Goal: Entertainment & Leisure: Consume media (video, audio)

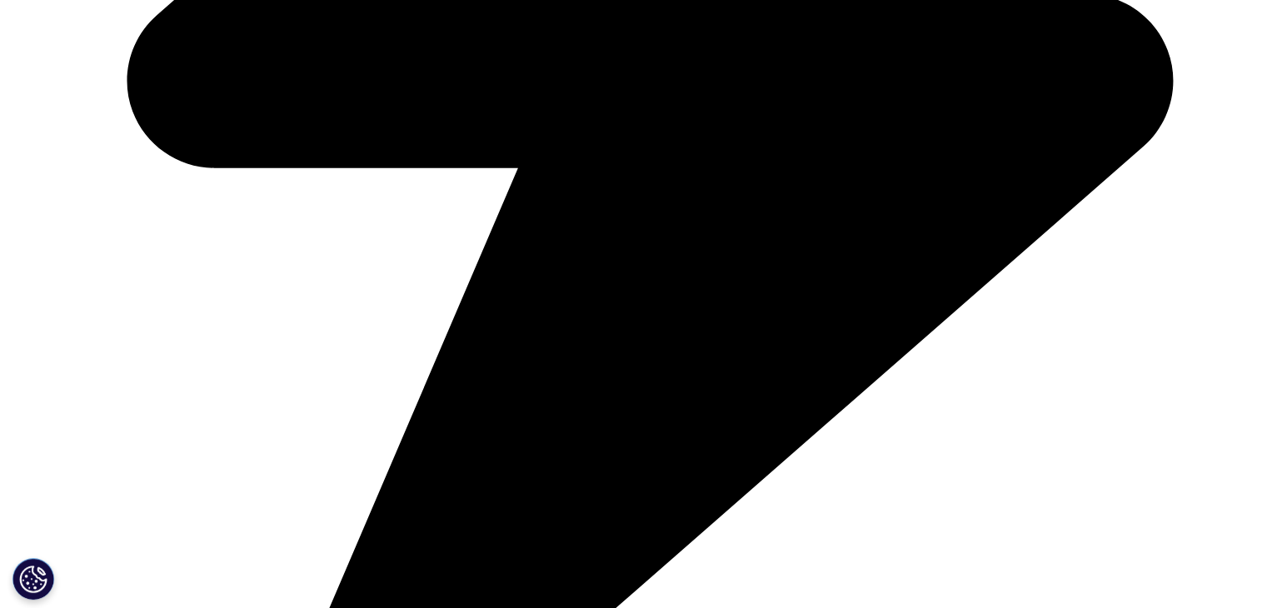
scroll to position [954, 0]
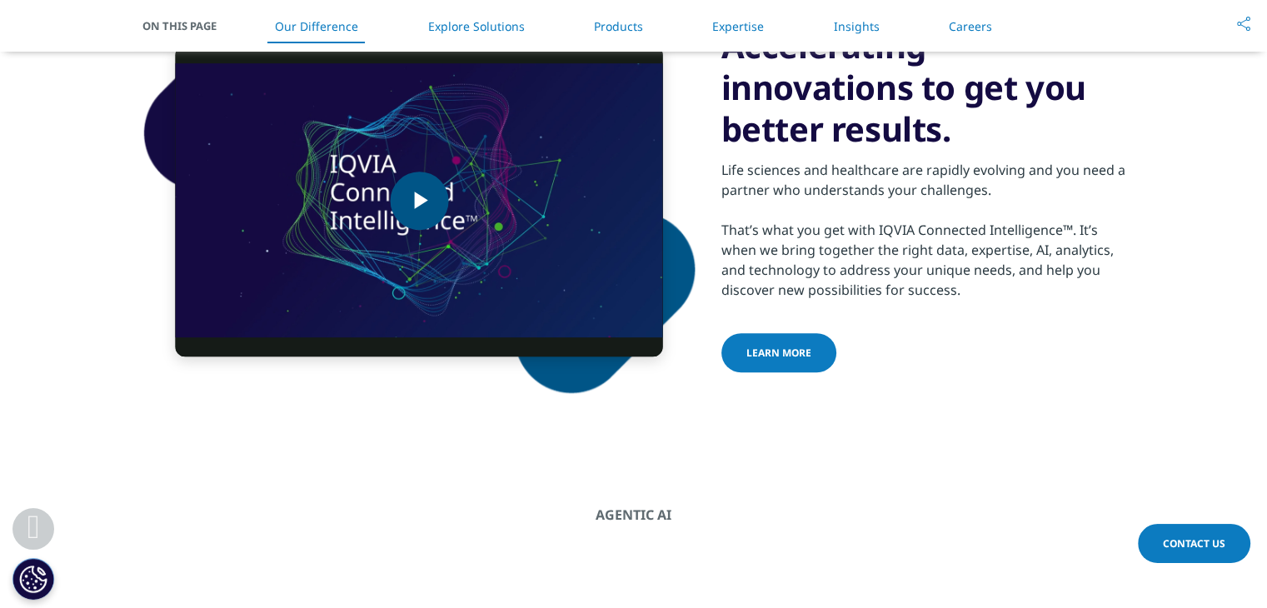
click at [419, 201] on span "Video Player" at bounding box center [419, 201] width 0 height 0
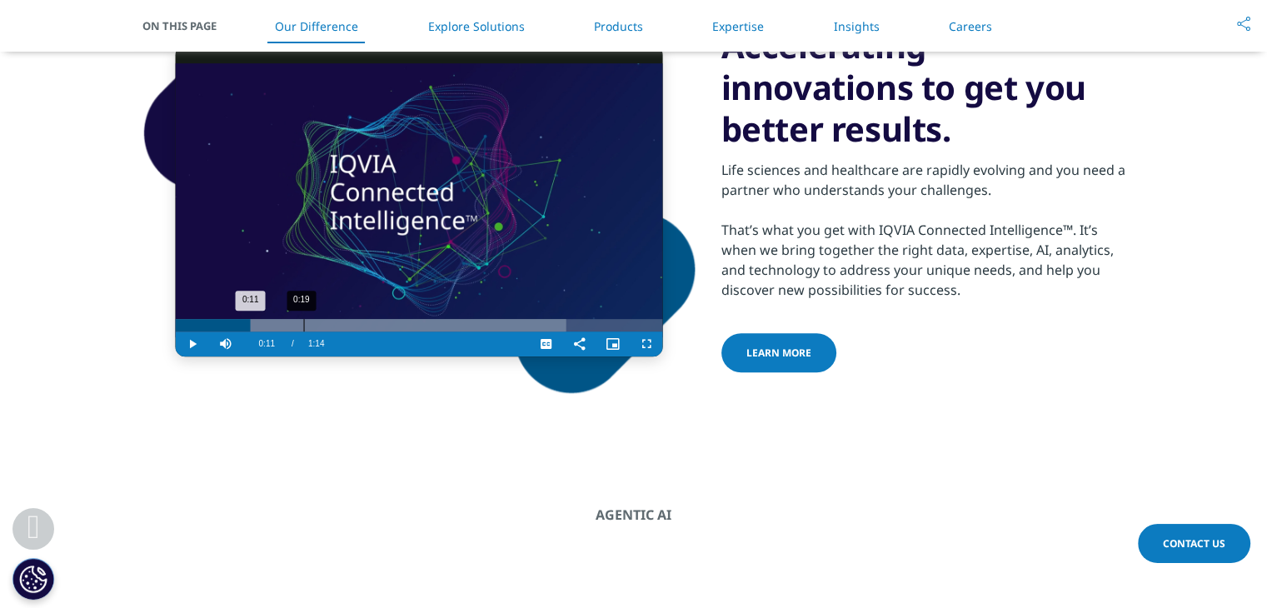
click at [304, 326] on div "0:19" at bounding box center [304, 325] width 1 height 12
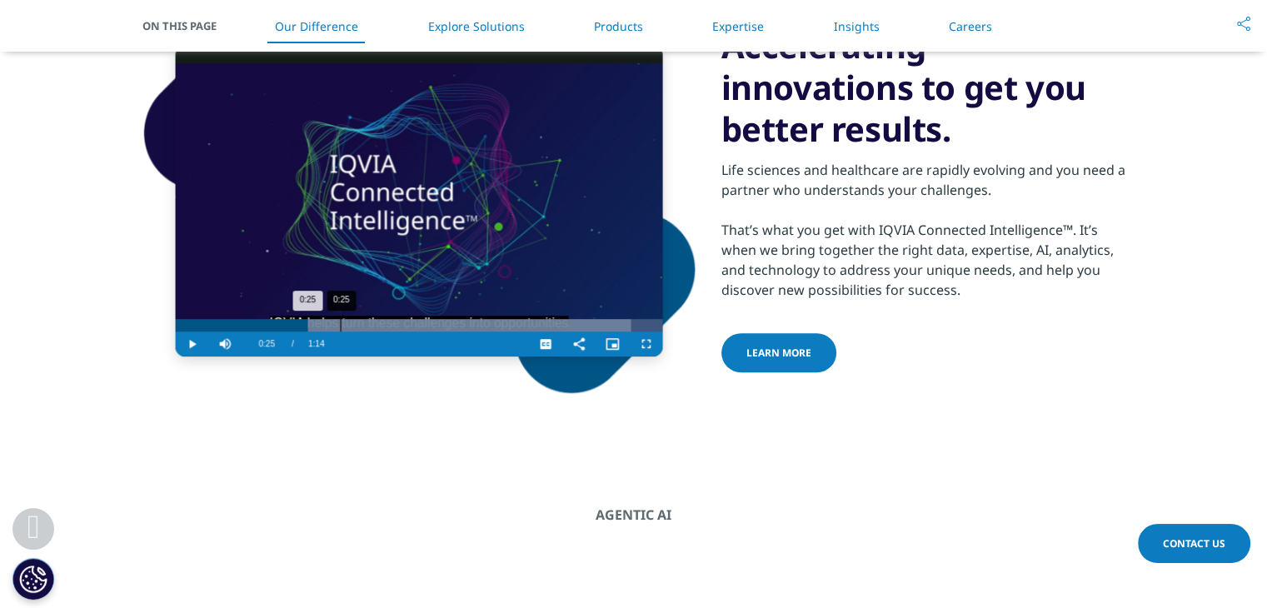
click at [341, 325] on div "0:25" at bounding box center [341, 325] width 1 height 12
click at [367, 325] on div "Progress Bar" at bounding box center [419, 325] width 487 height 12
click at [408, 325] on div "Progress Bar" at bounding box center [419, 325] width 487 height 12
click at [452, 321] on div "0:42" at bounding box center [452, 325] width 1 height 12
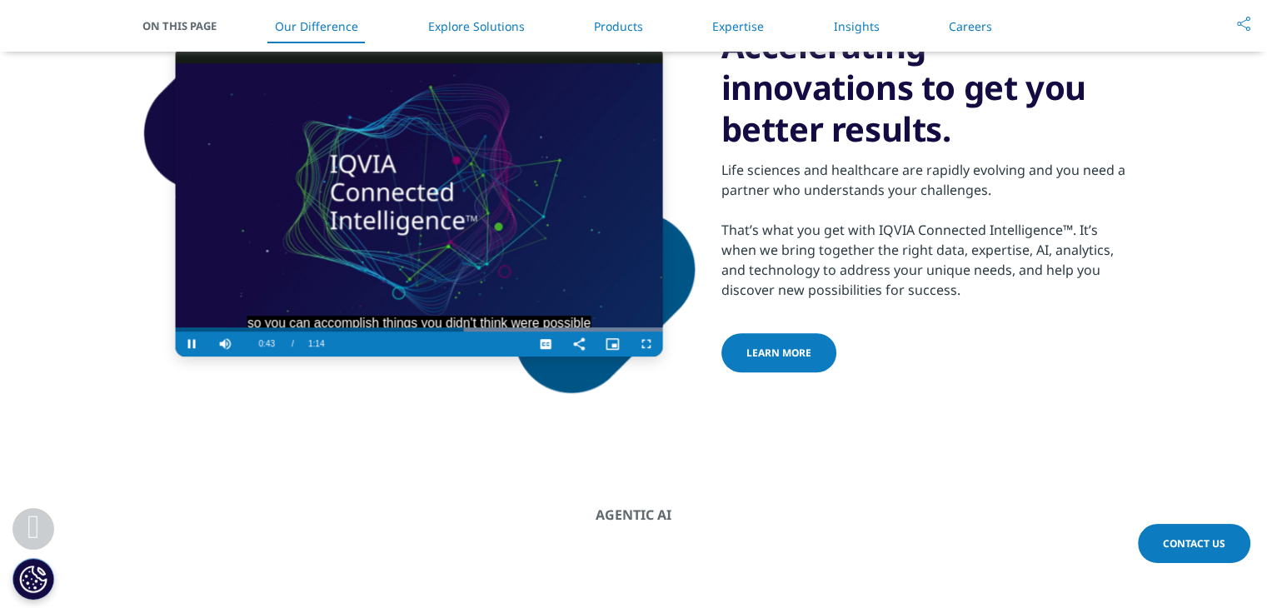
click at [484, 315] on video "Video Player" at bounding box center [419, 200] width 487 height 311
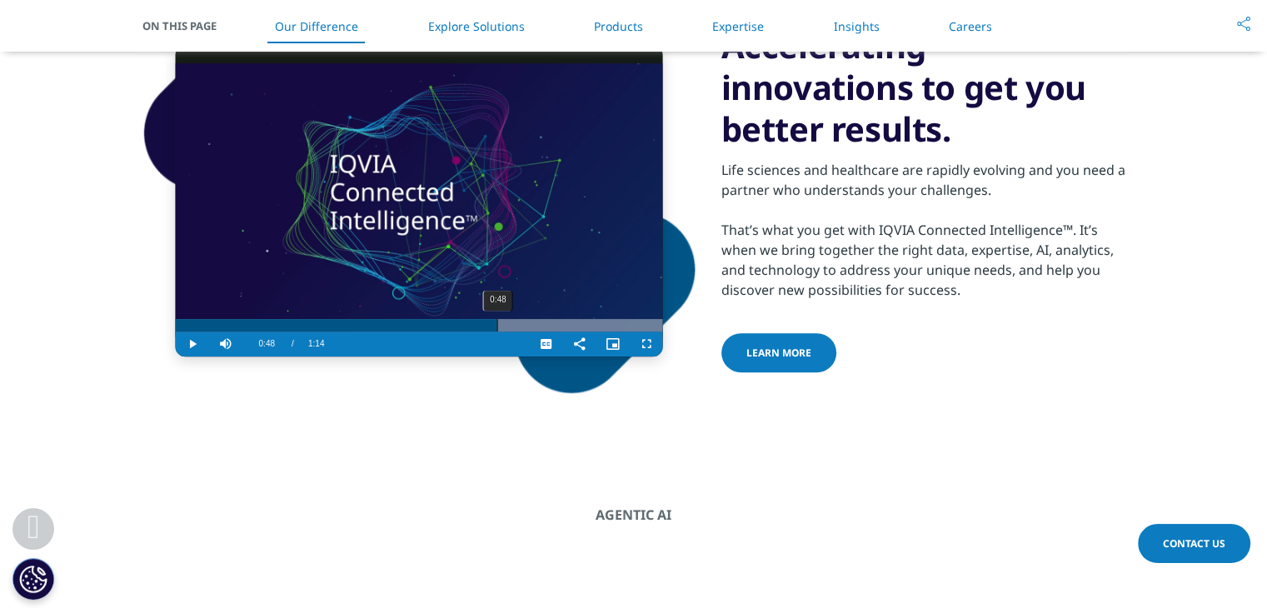
click at [497, 322] on div "0:48" at bounding box center [497, 325] width 1 height 12
click at [488, 234] on video "Video Player" at bounding box center [419, 200] width 487 height 311
click at [527, 326] on div "0:53" at bounding box center [527, 325] width 1 height 12
